Goal: Information Seeking & Learning: Understand process/instructions

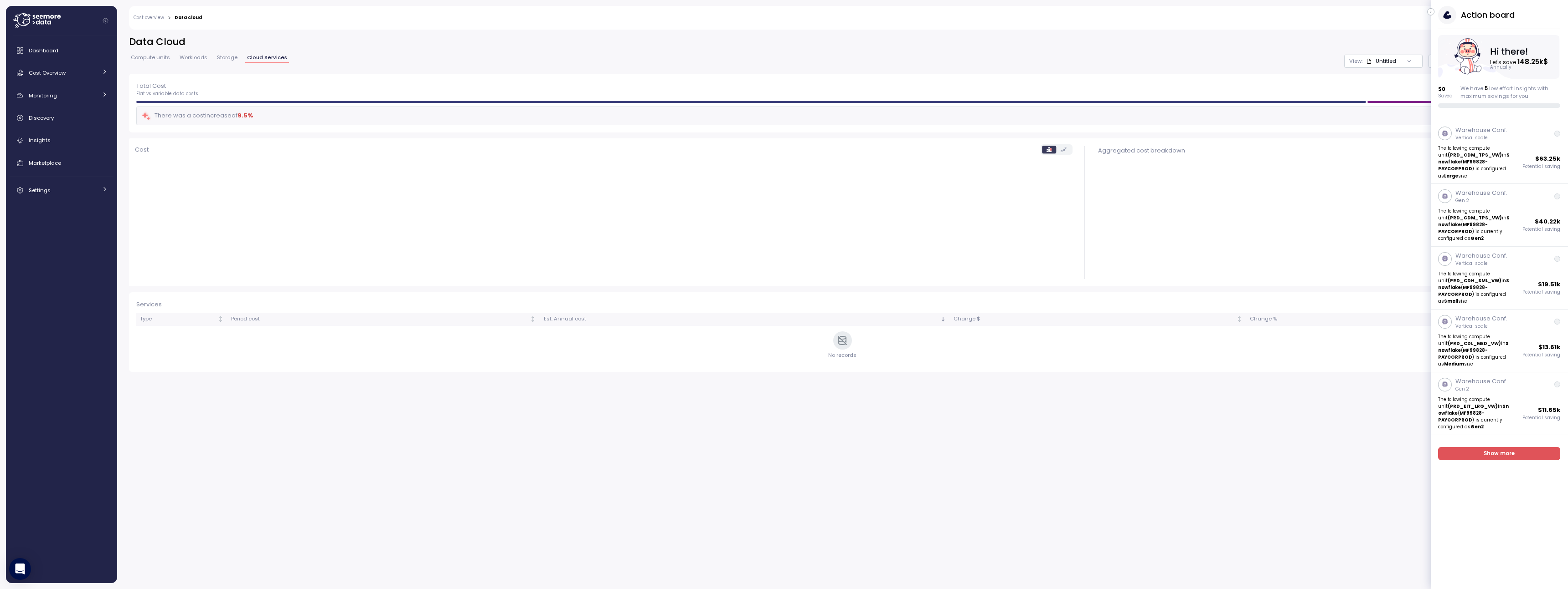
click at [1433, 12] on button "button" at bounding box center [1430, 11] width 7 height 7
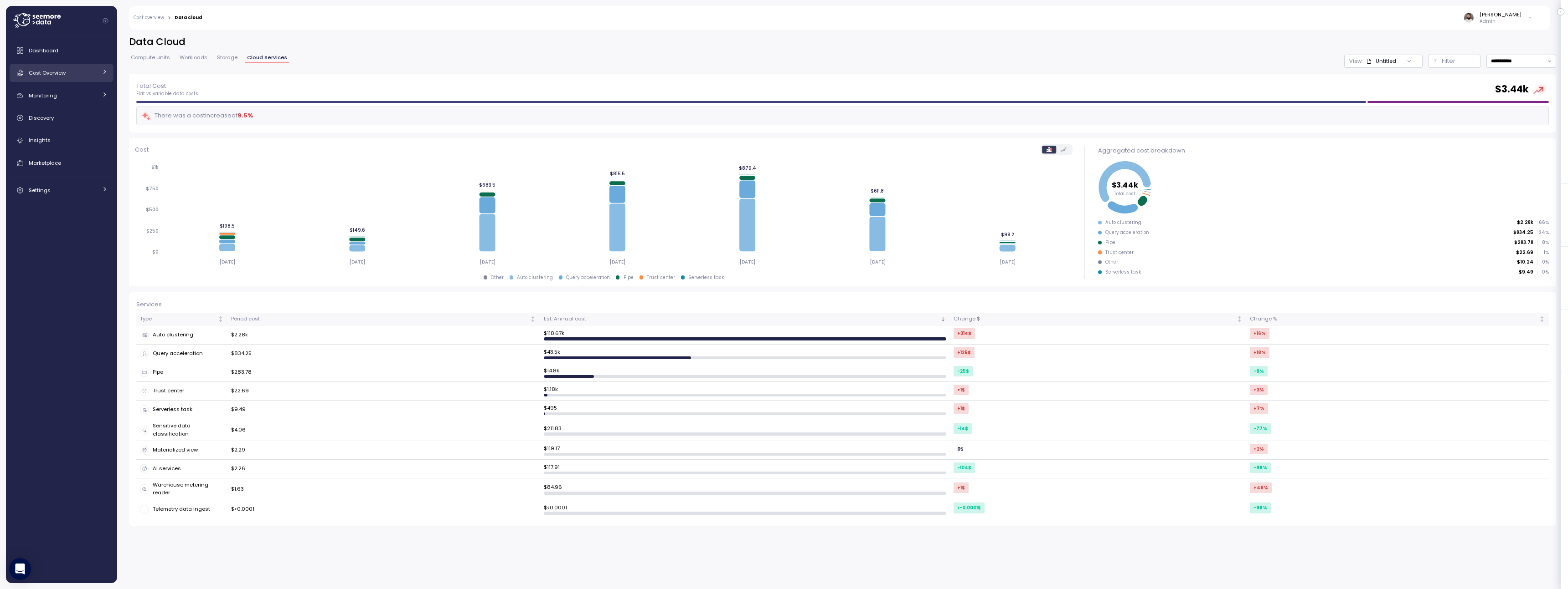
click at [63, 76] on span "Cost Overview" at bounding box center [47, 72] width 37 height 7
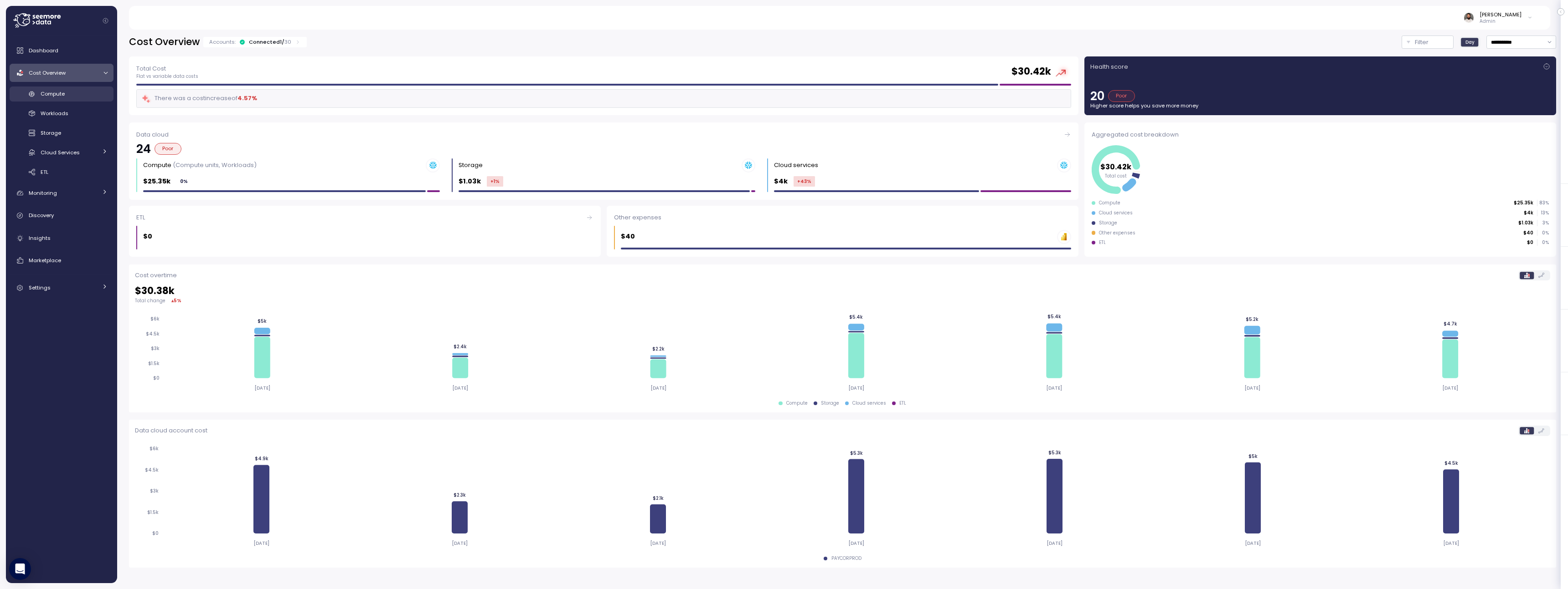
click at [64, 95] on span "Compute" at bounding box center [53, 93] width 24 height 7
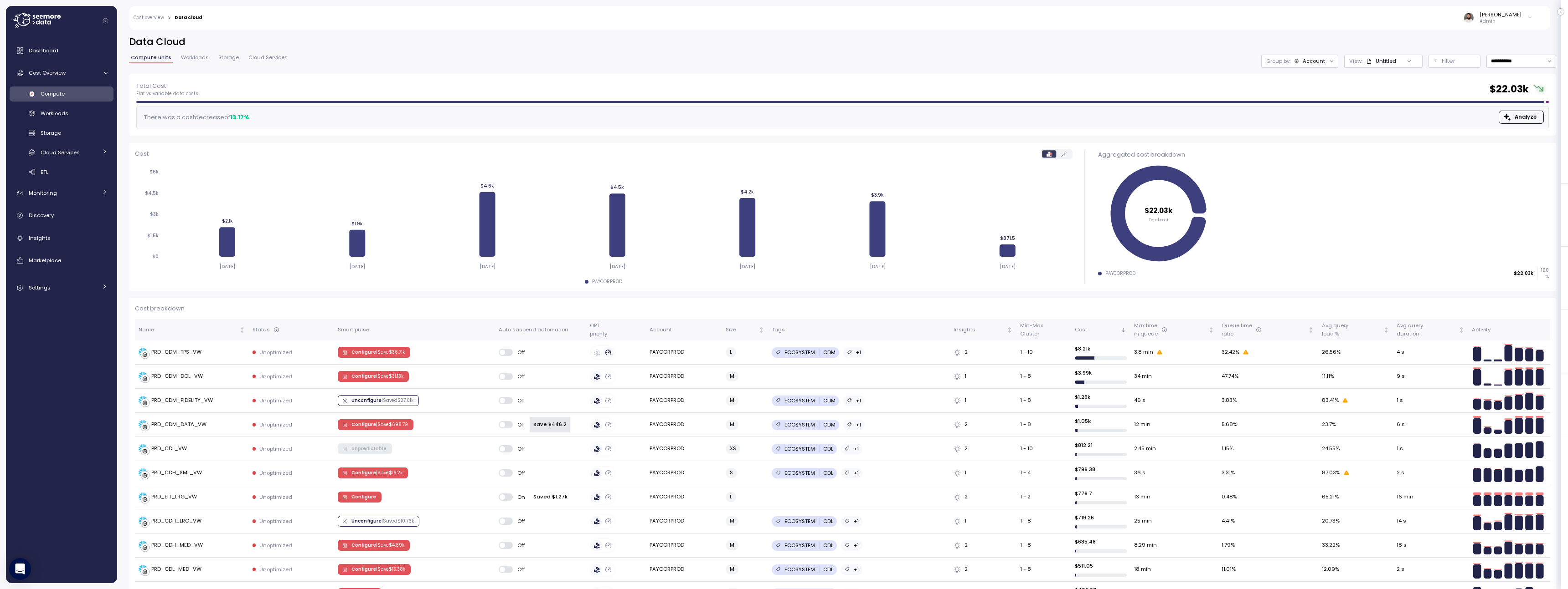
click at [1316, 53] on div "**********" at bounding box center [842, 55] width 1427 height 38
click at [1425, 56] on div "**********" at bounding box center [1408, 61] width 295 height 14
click at [1446, 60] on p "Filter" at bounding box center [1448, 60] width 14 height 9
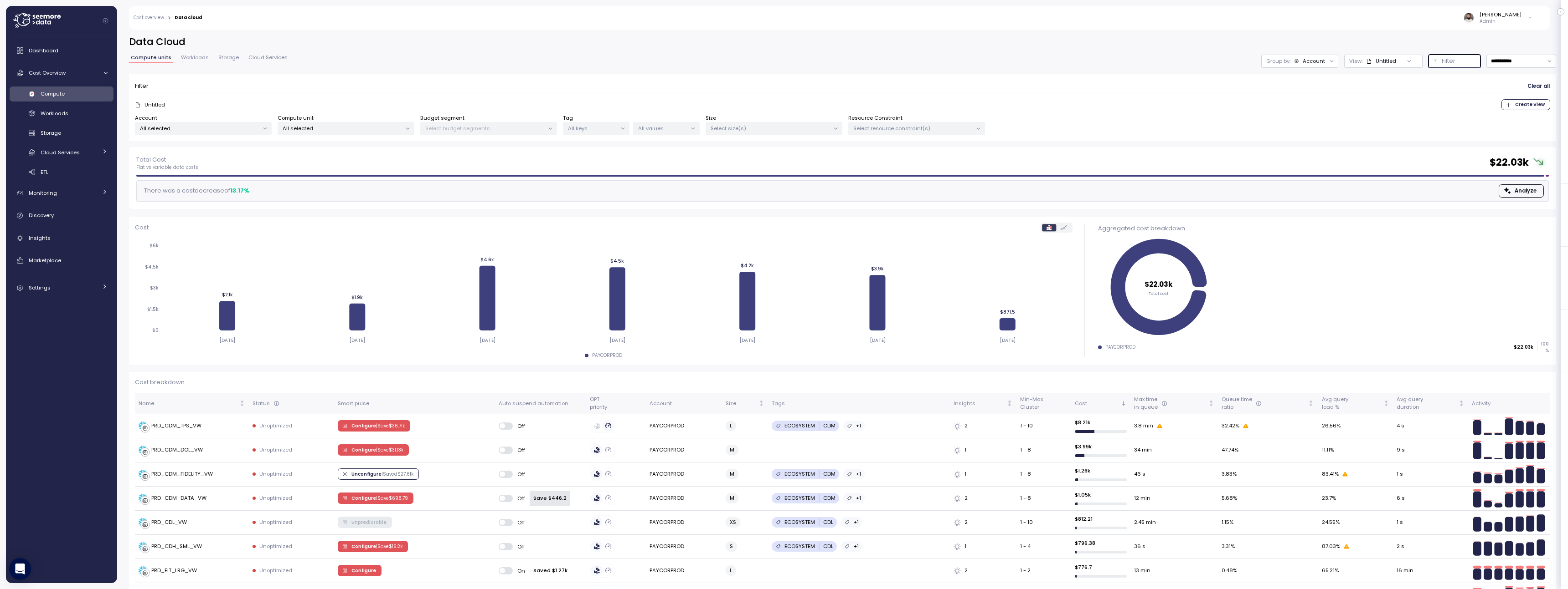
click at [230, 133] on div "All selected" at bounding box center [204, 129] width 137 height 14
click at [1527, 20] on icon at bounding box center [1530, 17] width 5 height 11
click at [1515, 23] on p "Admin" at bounding box center [1500, 21] width 42 height 6
click at [54, 21] on icon at bounding box center [37, 21] width 48 height 14
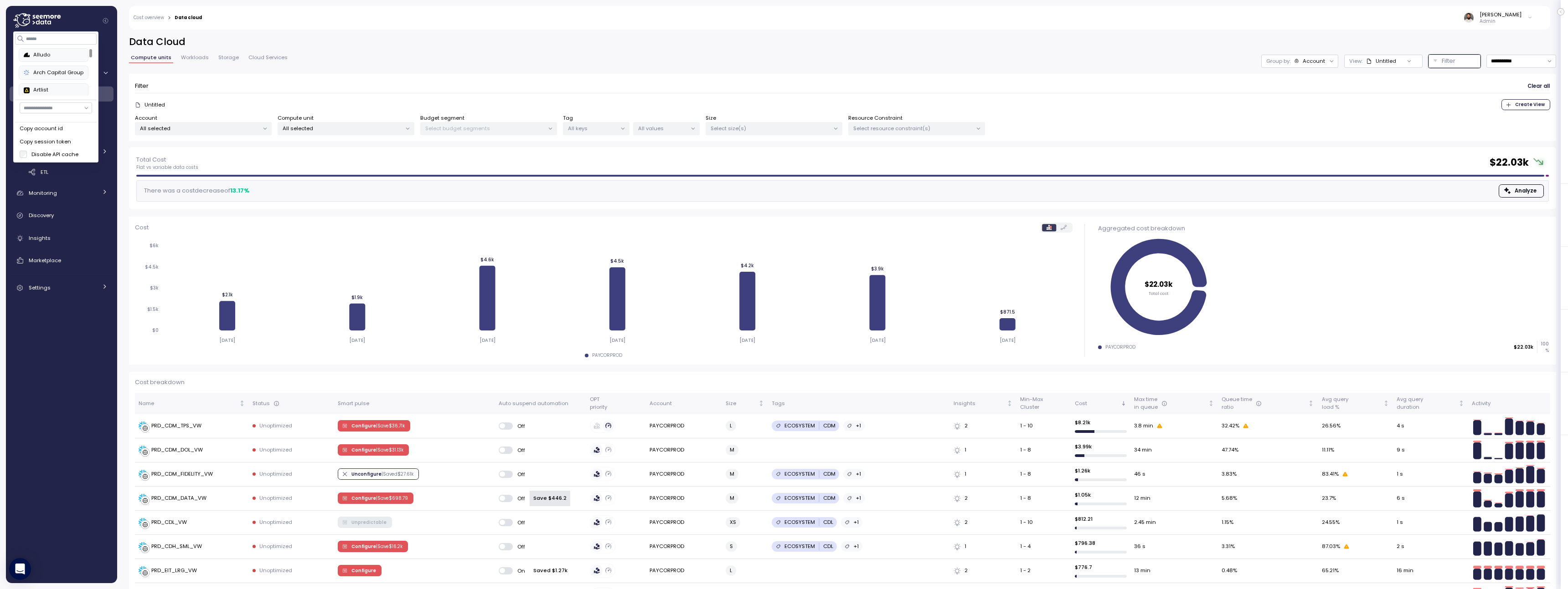
click at [67, 154] on label "Disable API cache" at bounding box center [53, 154] width 52 height 7
click at [240, 21] on div "[PERSON_NAME] Admin" at bounding box center [873, 17] width 1330 height 24
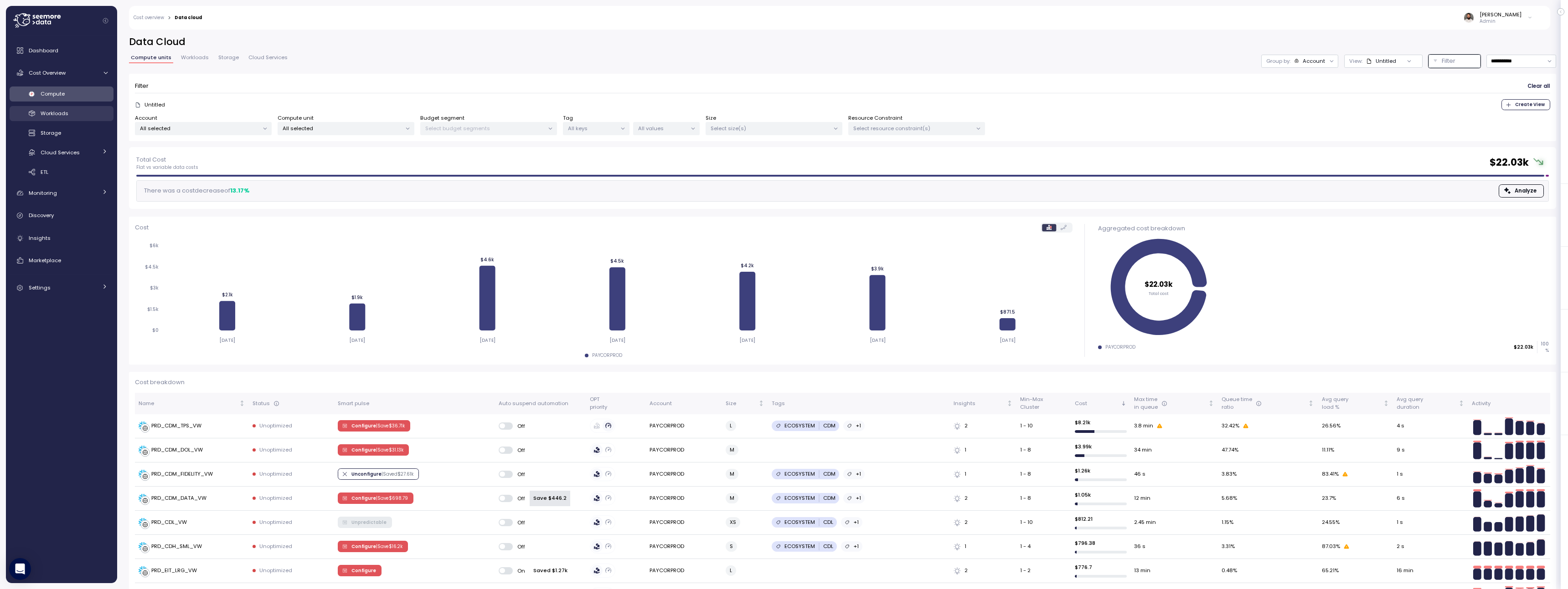
click at [83, 117] on div "Workloads" at bounding box center [74, 113] width 67 height 9
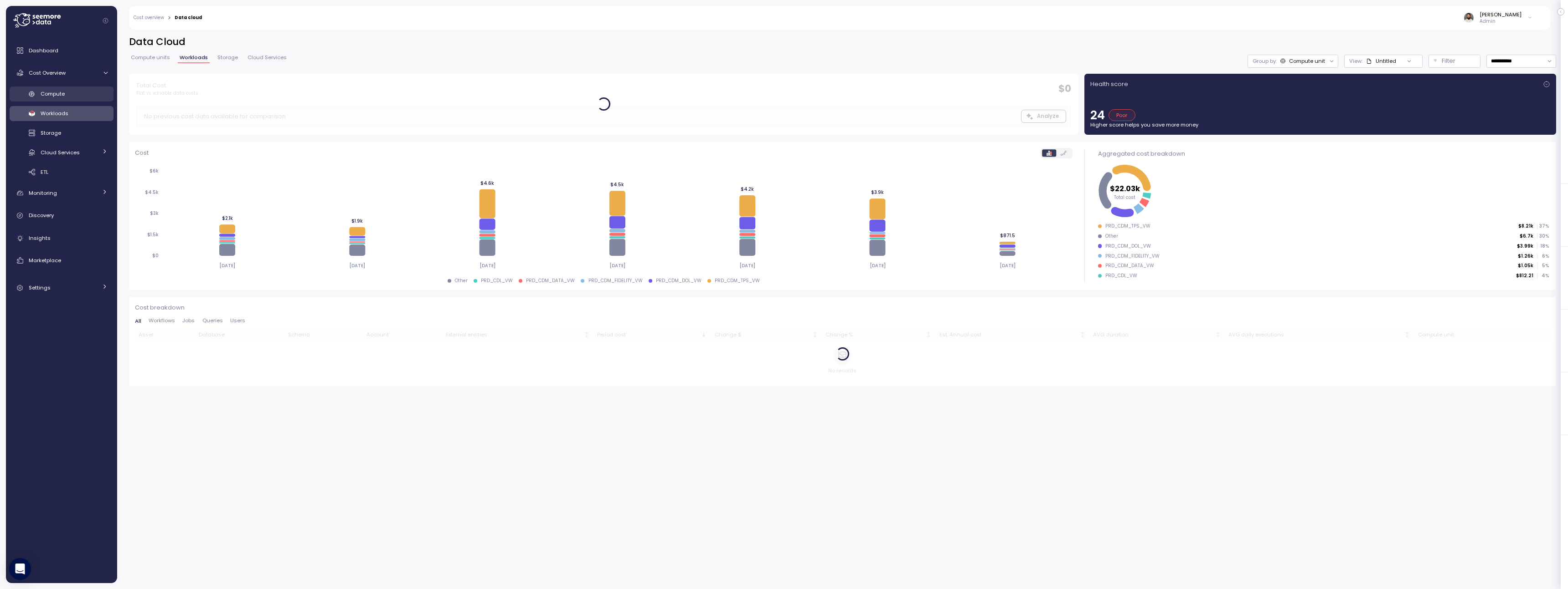
click at [86, 94] on div "Compute" at bounding box center [74, 93] width 67 height 9
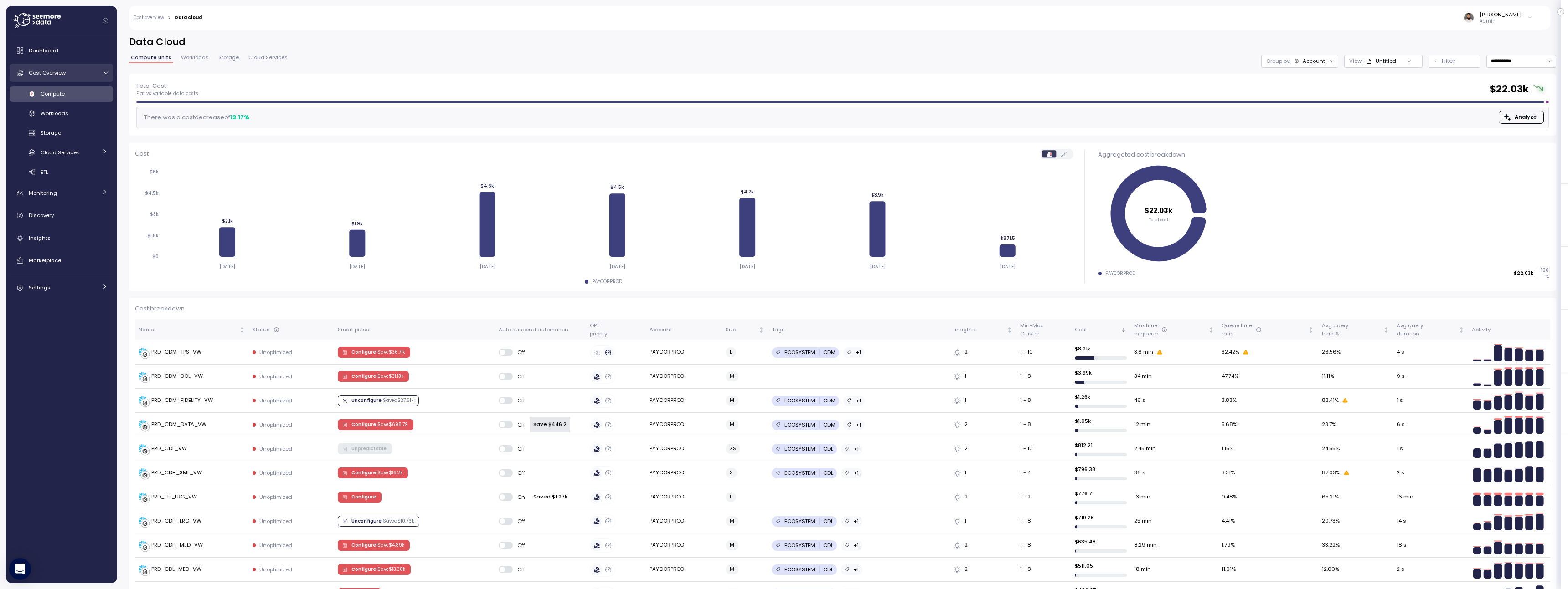
click at [78, 72] on div "Cost Overview" at bounding box center [63, 72] width 68 height 9
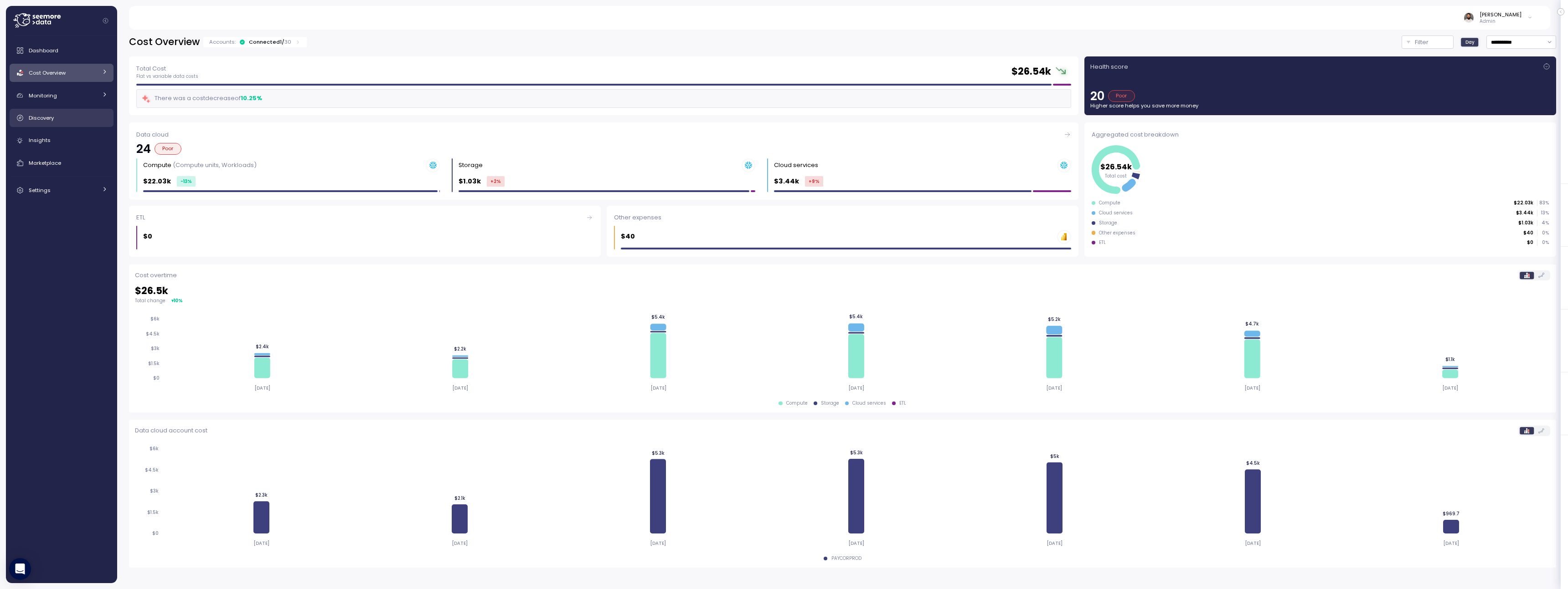
click at [68, 119] on div "Discovery" at bounding box center [68, 118] width 79 height 9
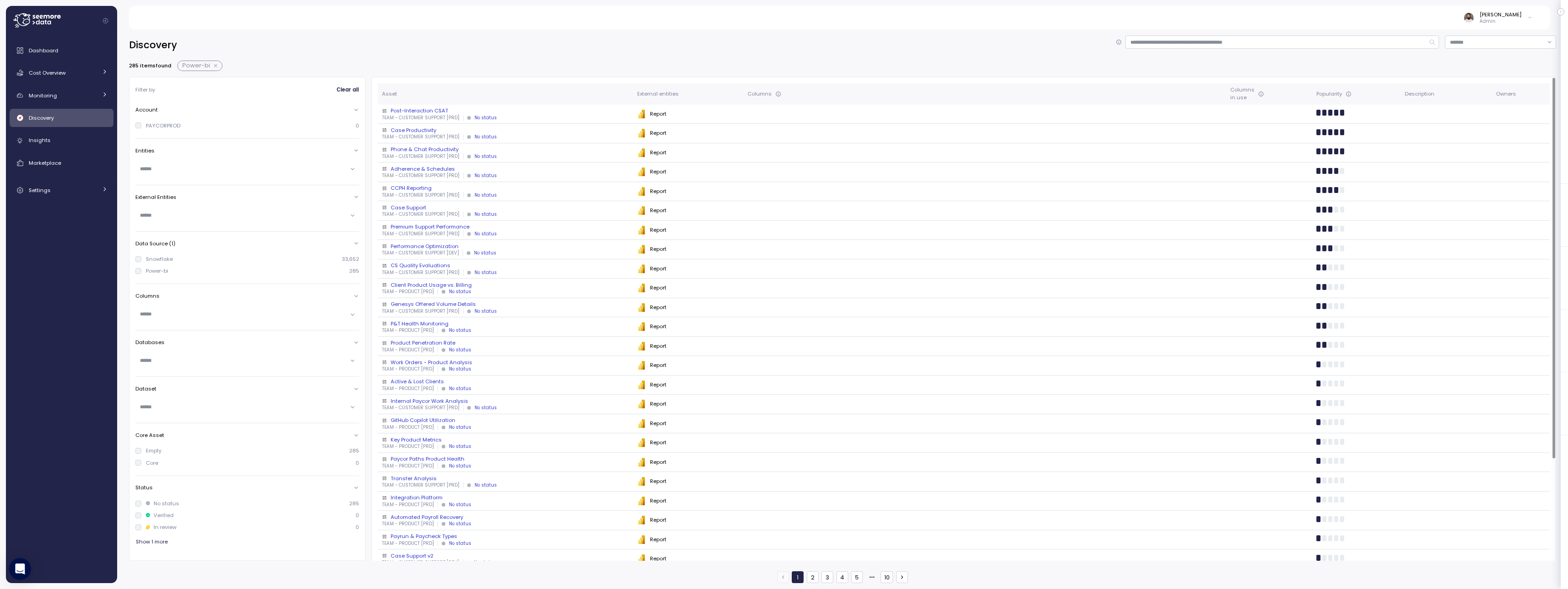
click at [543, 111] on div "Post-Interaction CSAT" at bounding box center [506, 110] width 248 height 7
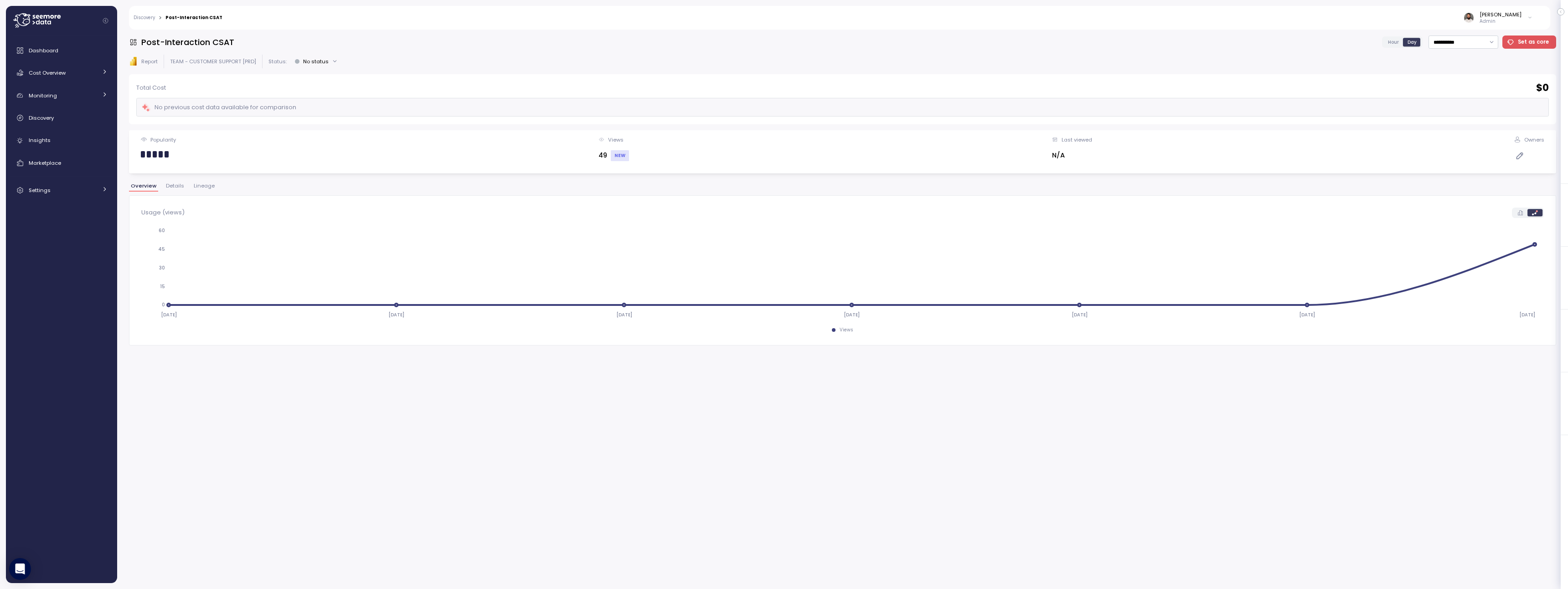
click at [202, 188] on span "Lineage" at bounding box center [204, 186] width 21 height 5
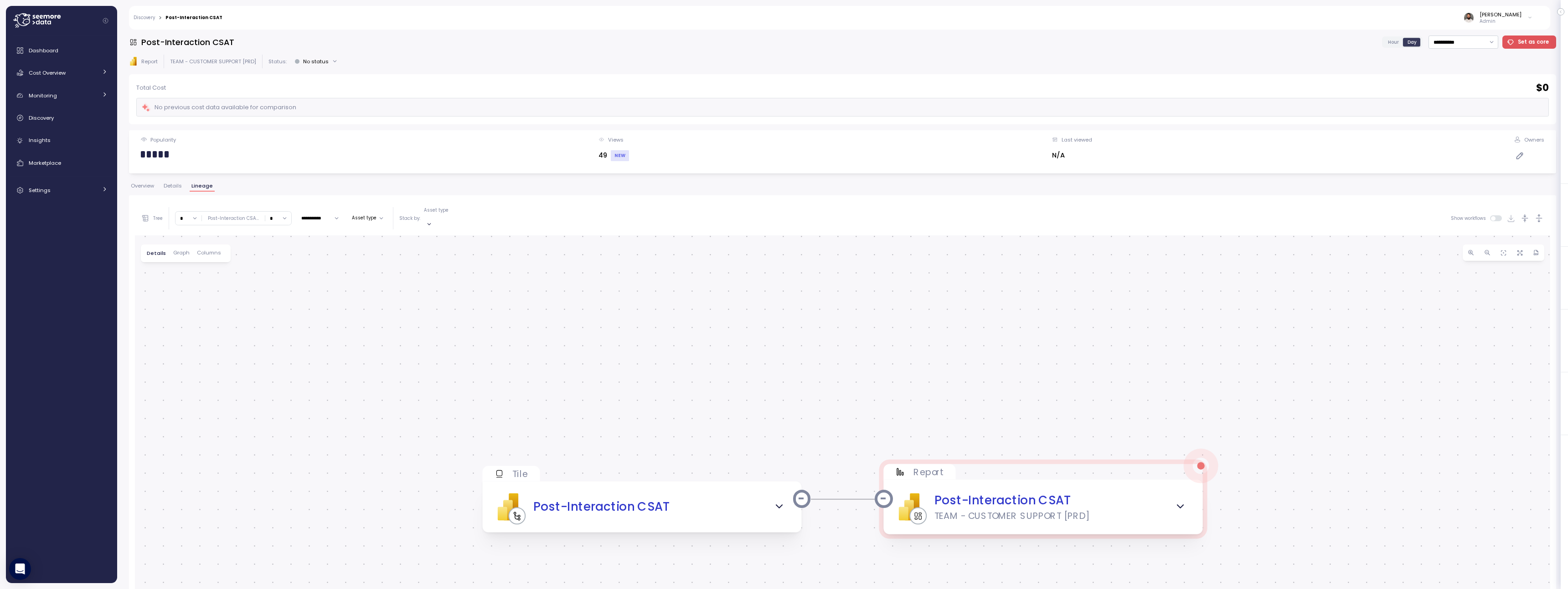
click at [196, 212] on input "*" at bounding box center [189, 218] width 26 height 14
click at [196, 296] on div "4" at bounding box center [189, 292] width 25 height 12
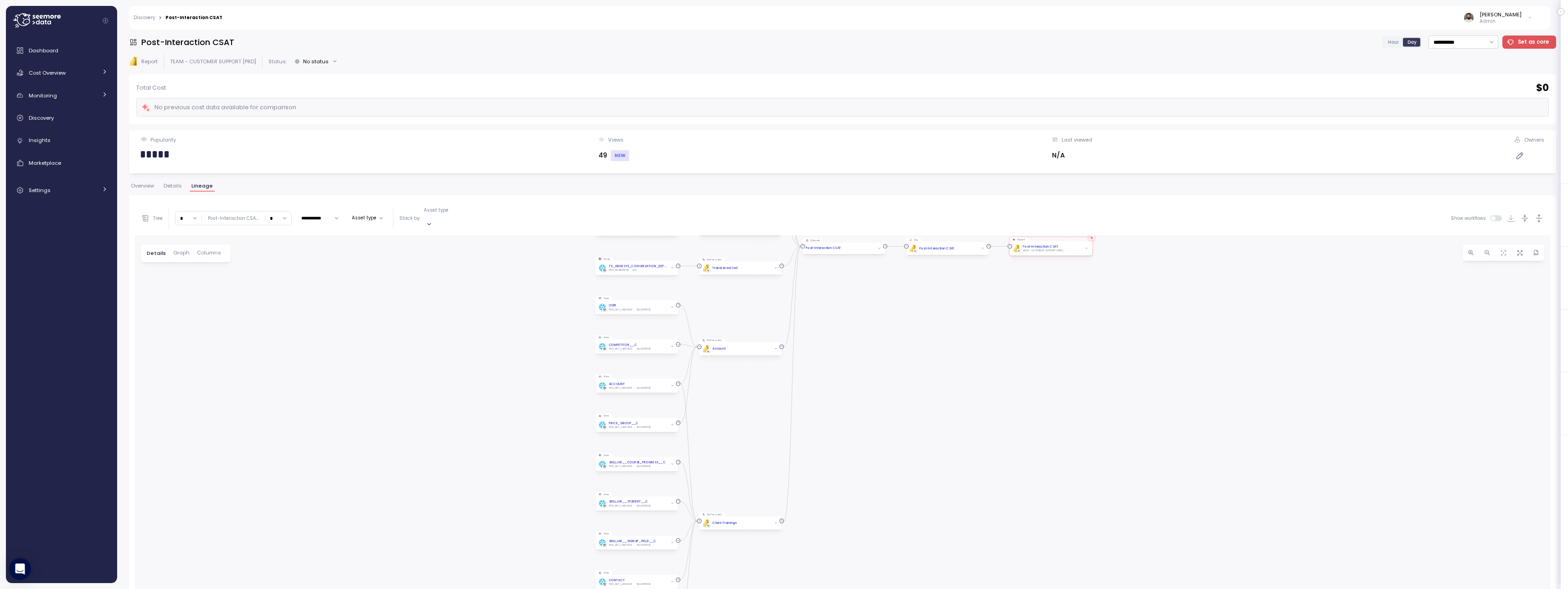
drag, startPoint x: 470, startPoint y: 374, endPoint x: 471, endPoint y: 262, distance: 112.0
click at [471, 262] on div "Tile PBI Logo Created with Sketch. Post-Interaction CSAT Report PBI Logo Create…" at bounding box center [842, 495] width 1415 height 520
click at [1520, 248] on span "button" at bounding box center [1519, 252] width 9 height 9
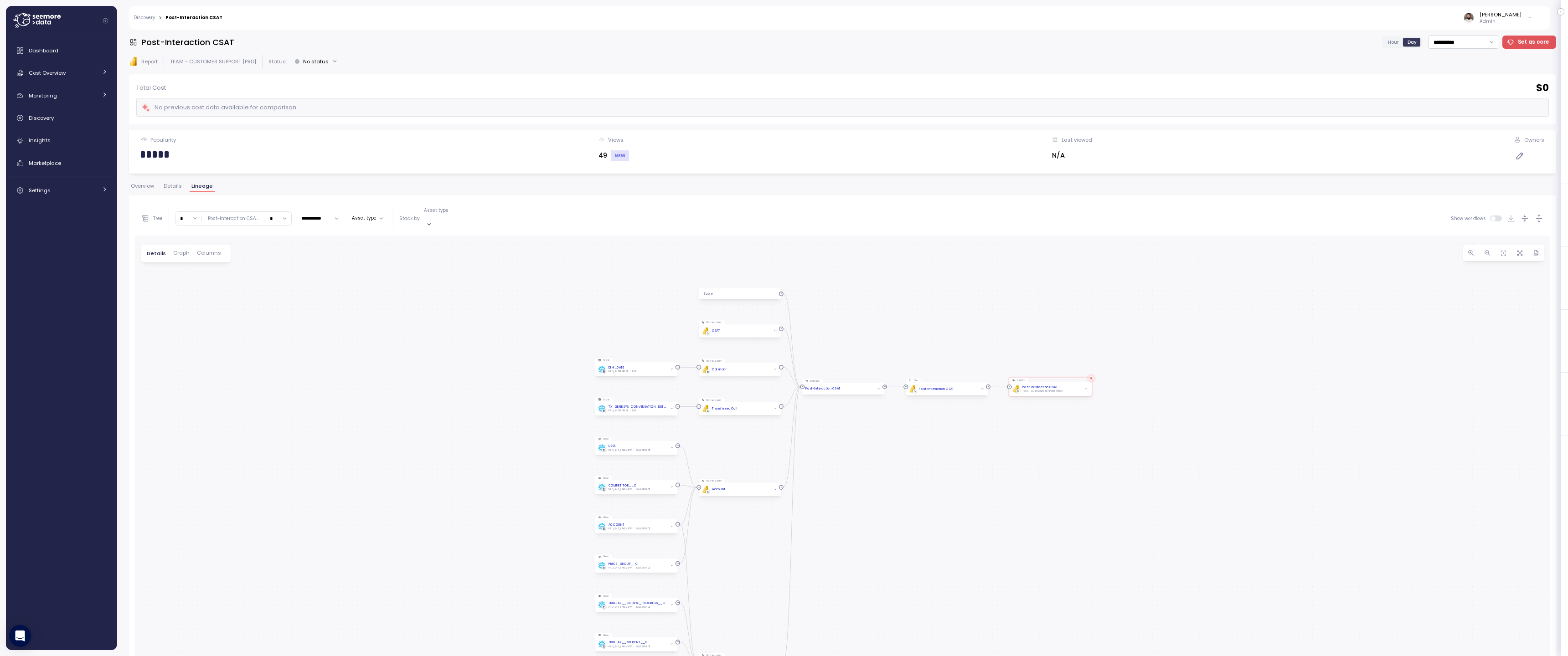
drag, startPoint x: 982, startPoint y: 217, endPoint x: 982, endPoint y: 320, distance: 103.0
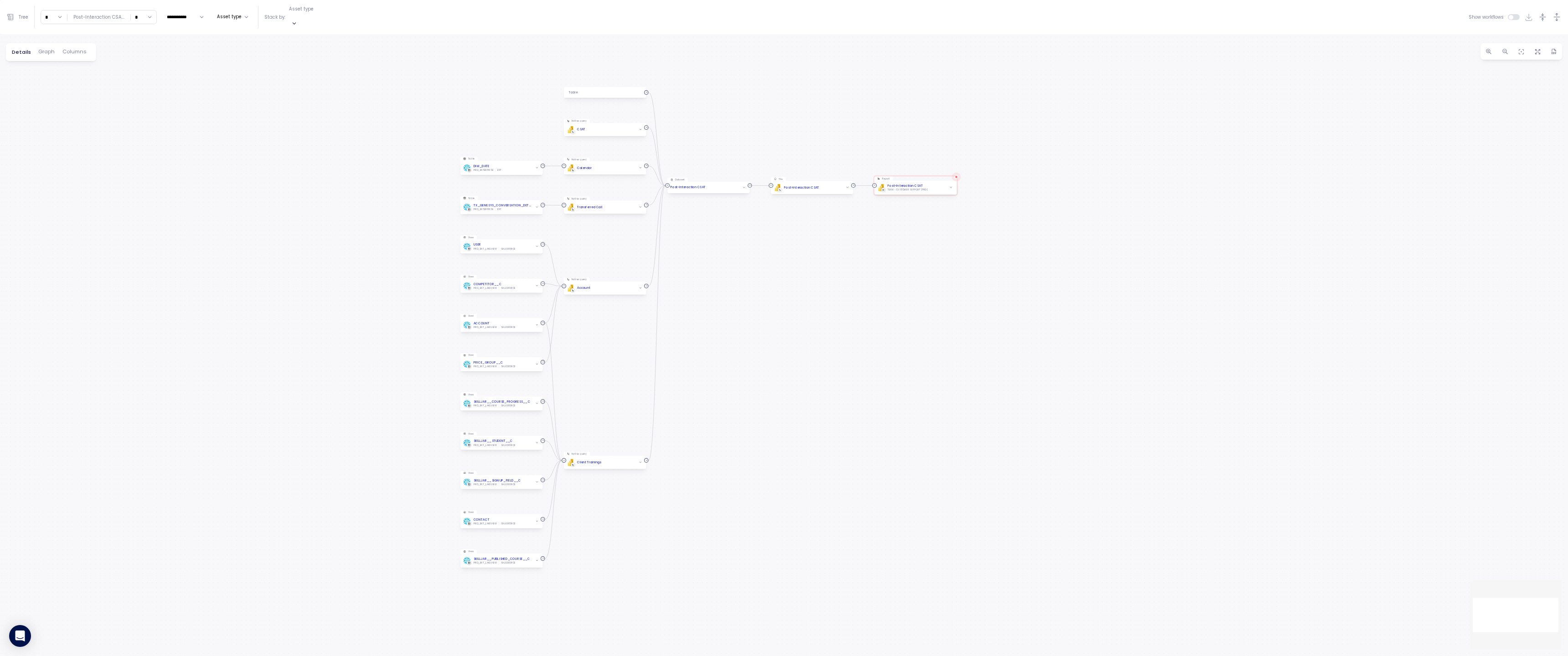
click at [982, 320] on div "Tile PBI Logo Created with Sketch. Post-Interaction CSAT Report PBI Logo Create…" at bounding box center [784, 345] width 1568 height 622
click at [953, 182] on span "button" at bounding box center [954, 184] width 5 height 5
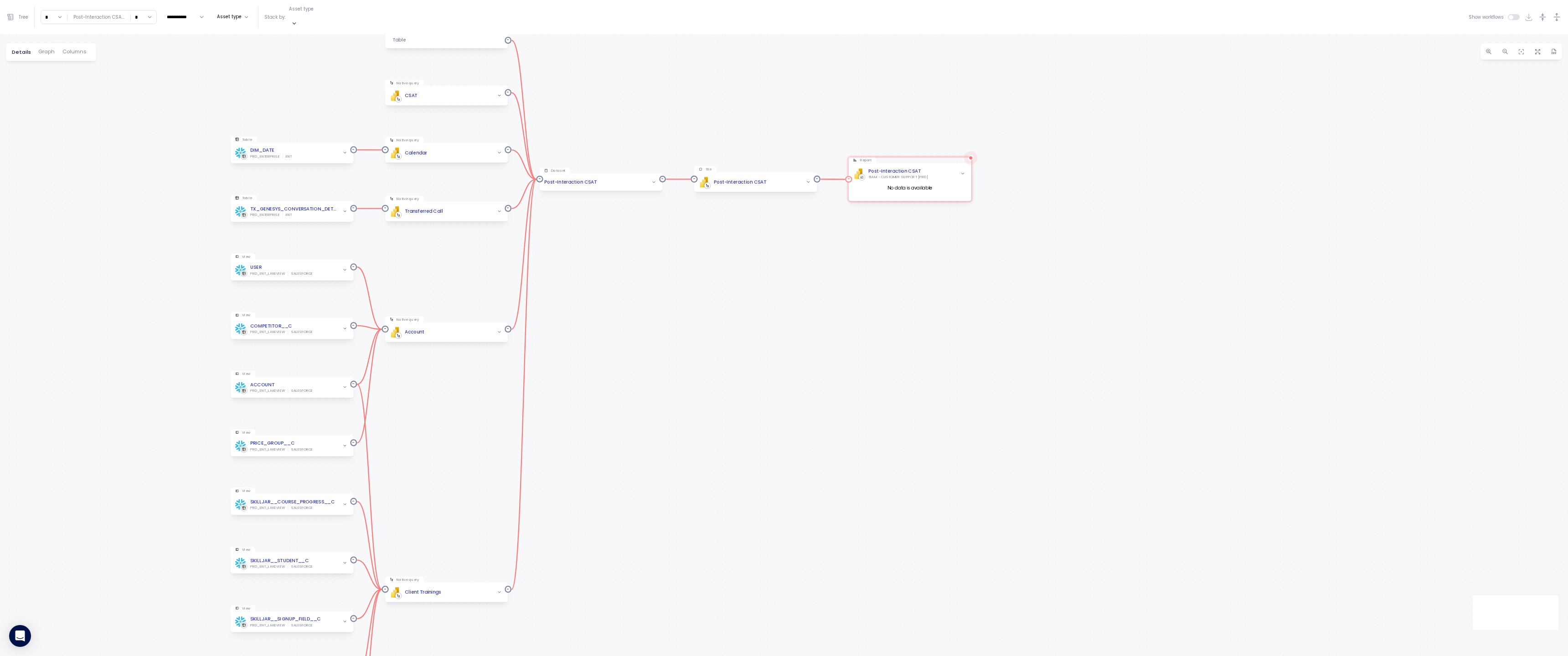
click at [963, 172] on icon "button" at bounding box center [963, 174] width 5 height 5
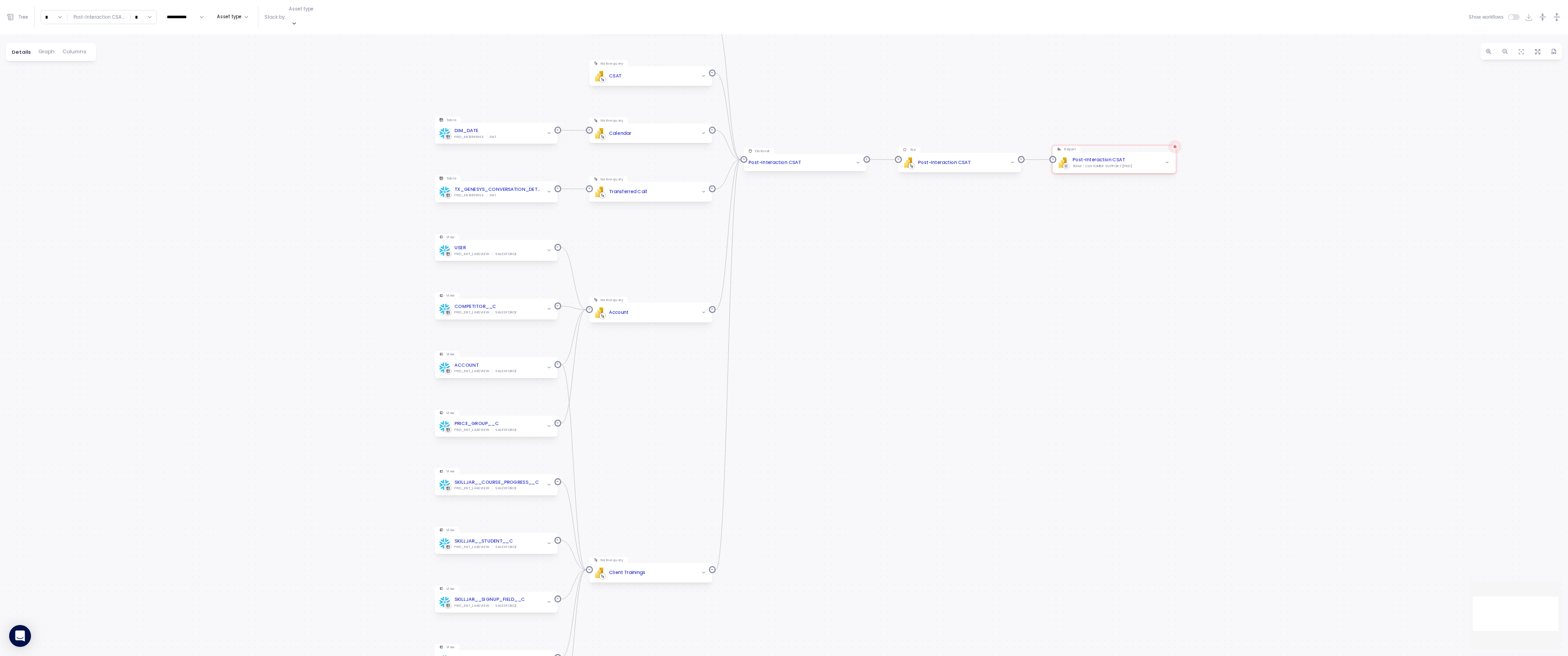
drag, startPoint x: 773, startPoint y: 340, endPoint x: 977, endPoint y: 320, distance: 205.0
click at [977, 320] on div "Tile PBI Logo Created with Sketch. Post-Interaction CSAT Report PBI Logo Create…" at bounding box center [784, 345] width 1568 height 622
click at [49, 11] on input "*" at bounding box center [54, 17] width 26 height 14
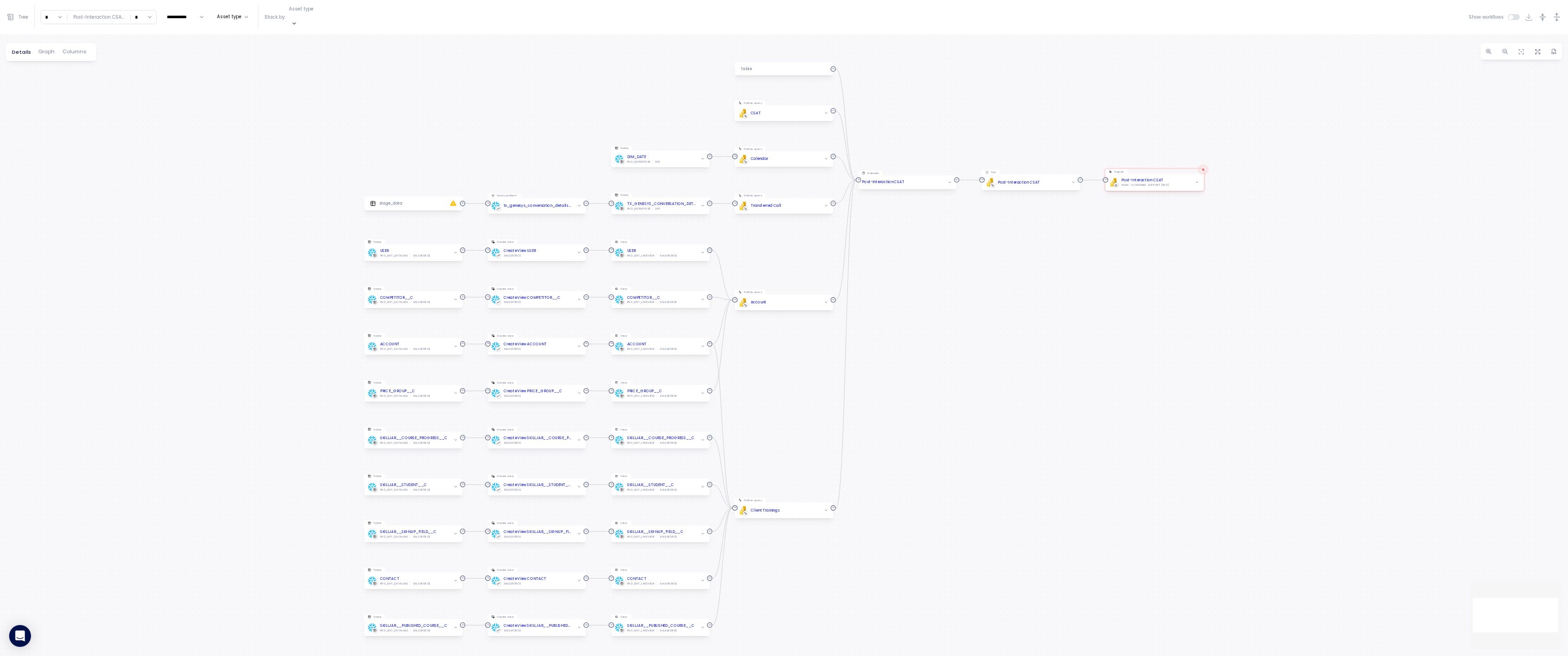
click at [54, 14] on input "*" at bounding box center [54, 17] width 26 height 14
click at [61, 67] on div "11" at bounding box center [55, 68] width 25 height 12
type input "**"
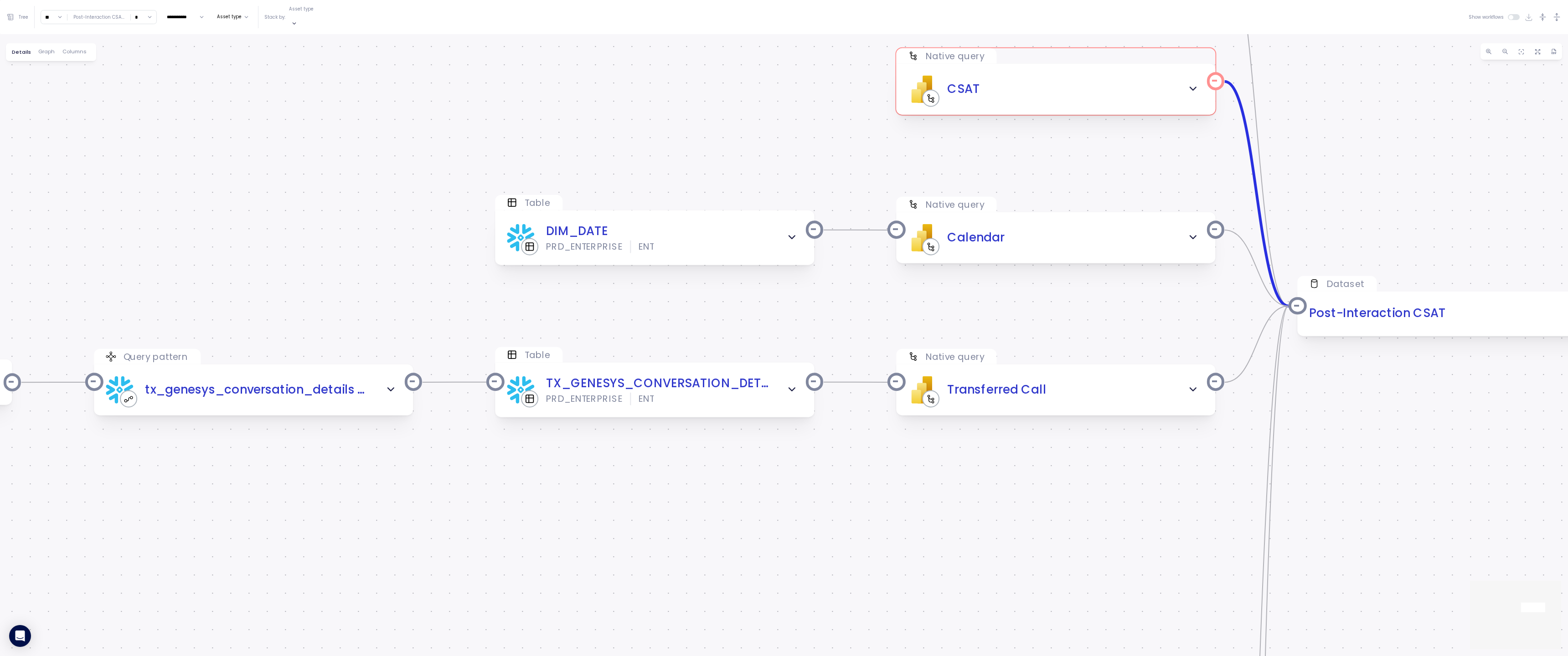
click at [1115, 99] on div "PBI Logo Created with Sketch. CSAT" at bounding box center [1055, 89] width 319 height 51
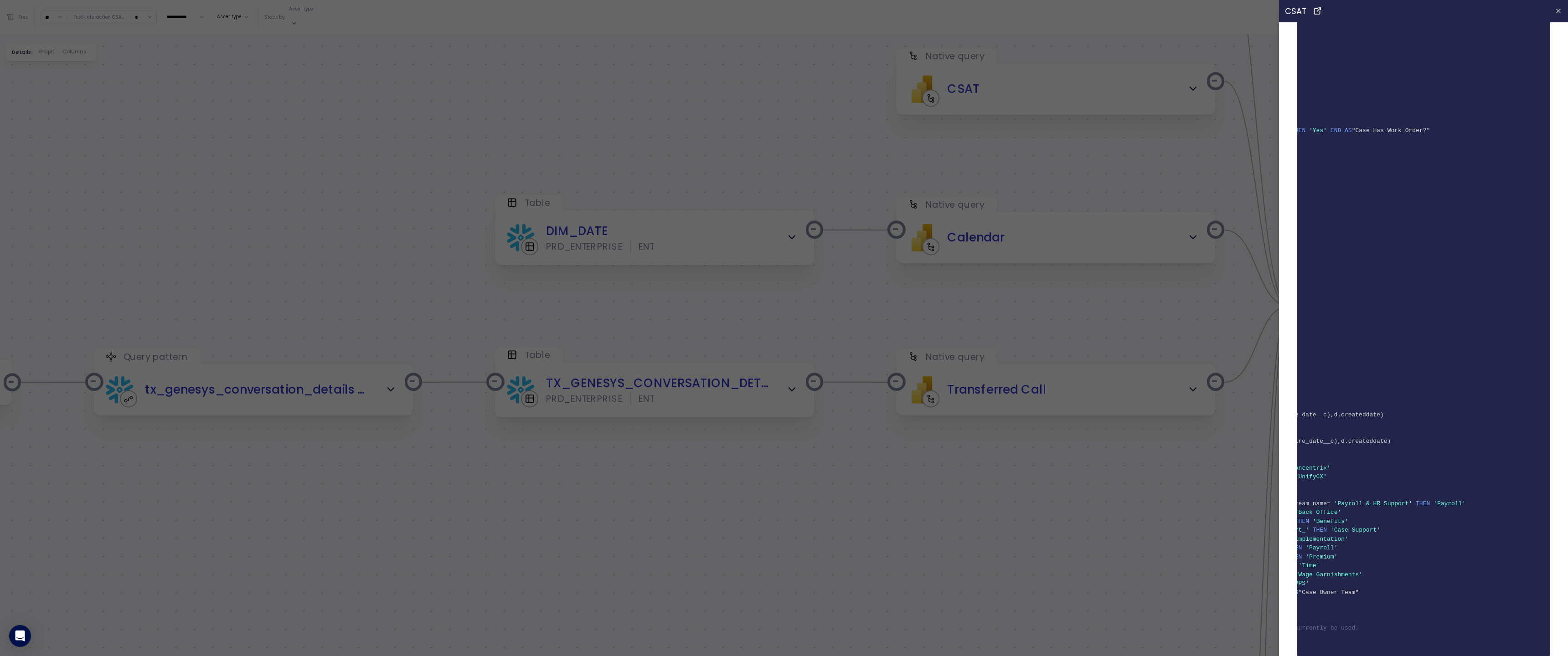
scroll to position [0, 0]
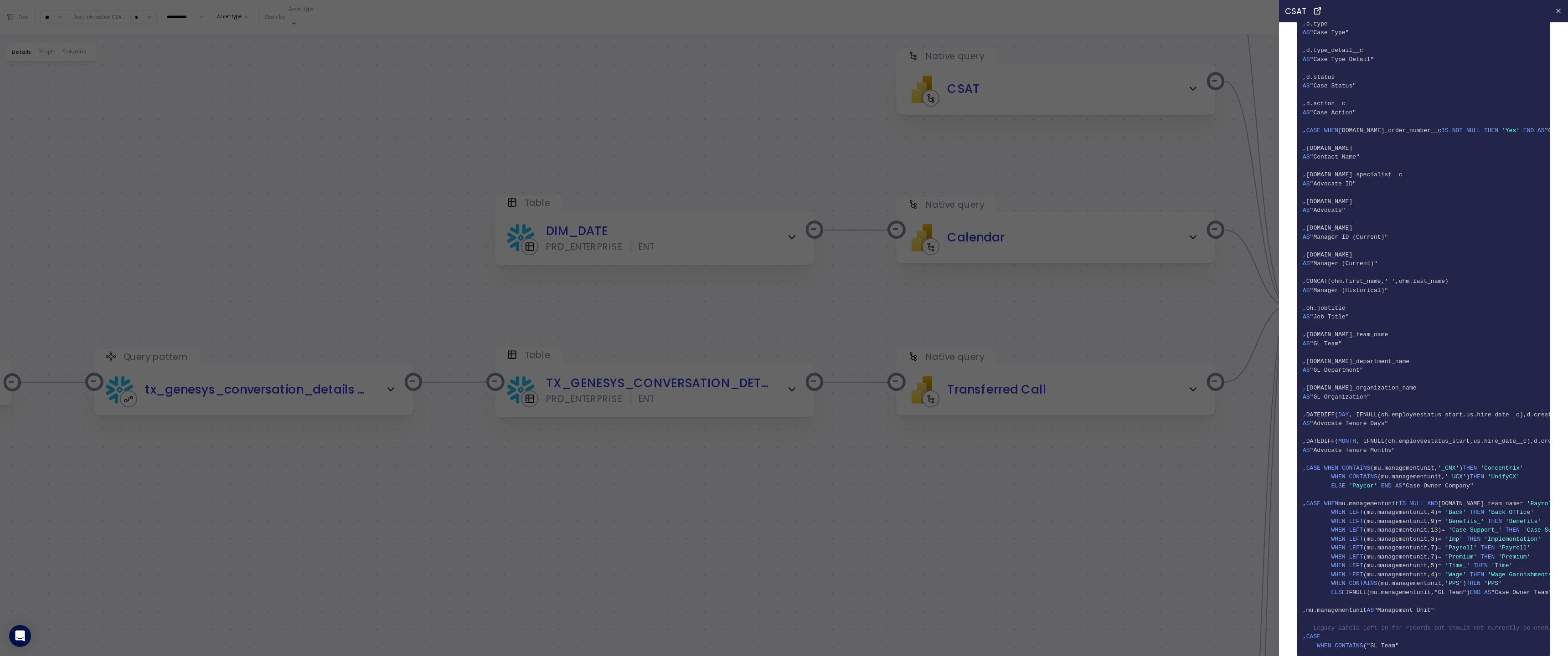
click at [1421, 482] on span "187 ELSE 'Paycor' END AS "Case Owner Company"" at bounding box center [1423, 486] width 242 height 9
click at [1248, 503] on div at bounding box center [784, 328] width 1568 height 656
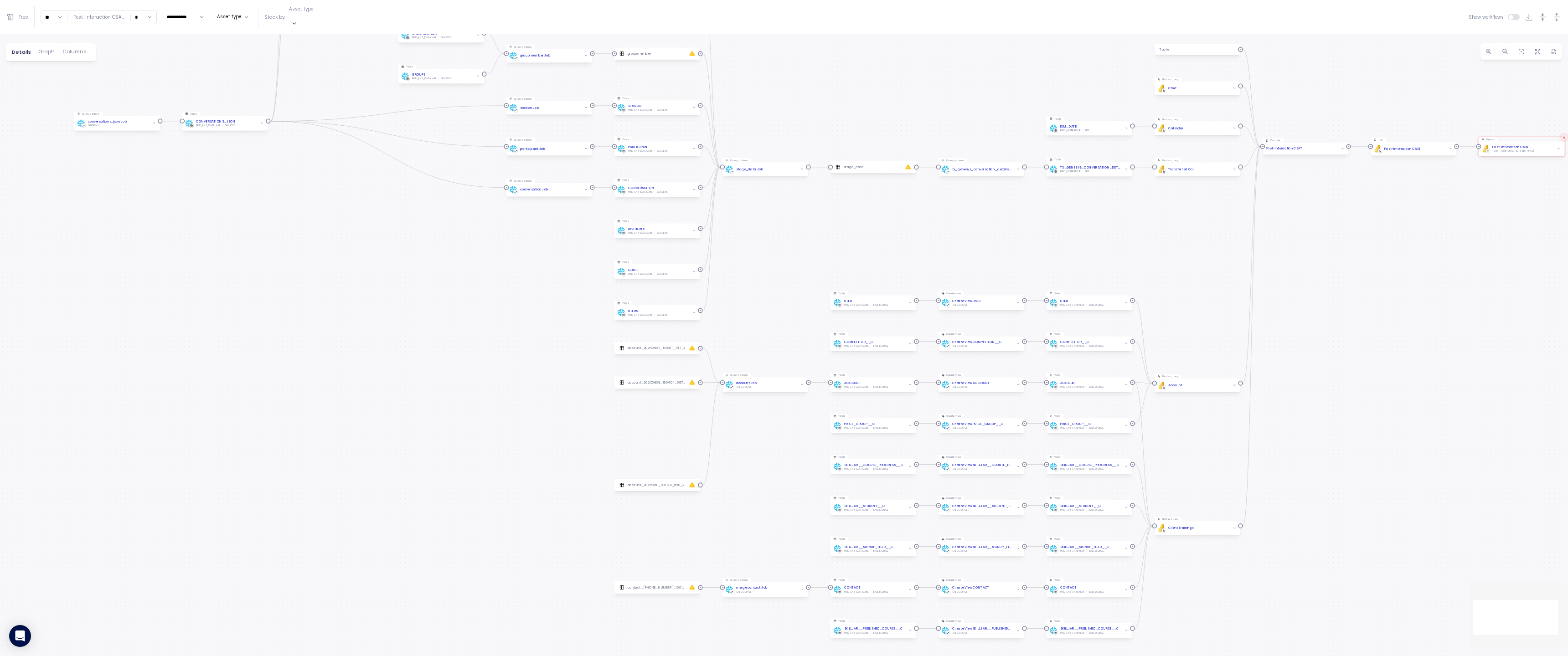
drag, startPoint x: 1193, startPoint y: 576, endPoint x: 1217, endPoint y: 139, distance: 437.7
click at [1217, 139] on div "Tile PBI Logo Created with Sketch. Post-Interaction CSAT Report PBI Logo Create…" at bounding box center [784, 345] width 1568 height 622
